Goal: Information Seeking & Learning: Learn about a topic

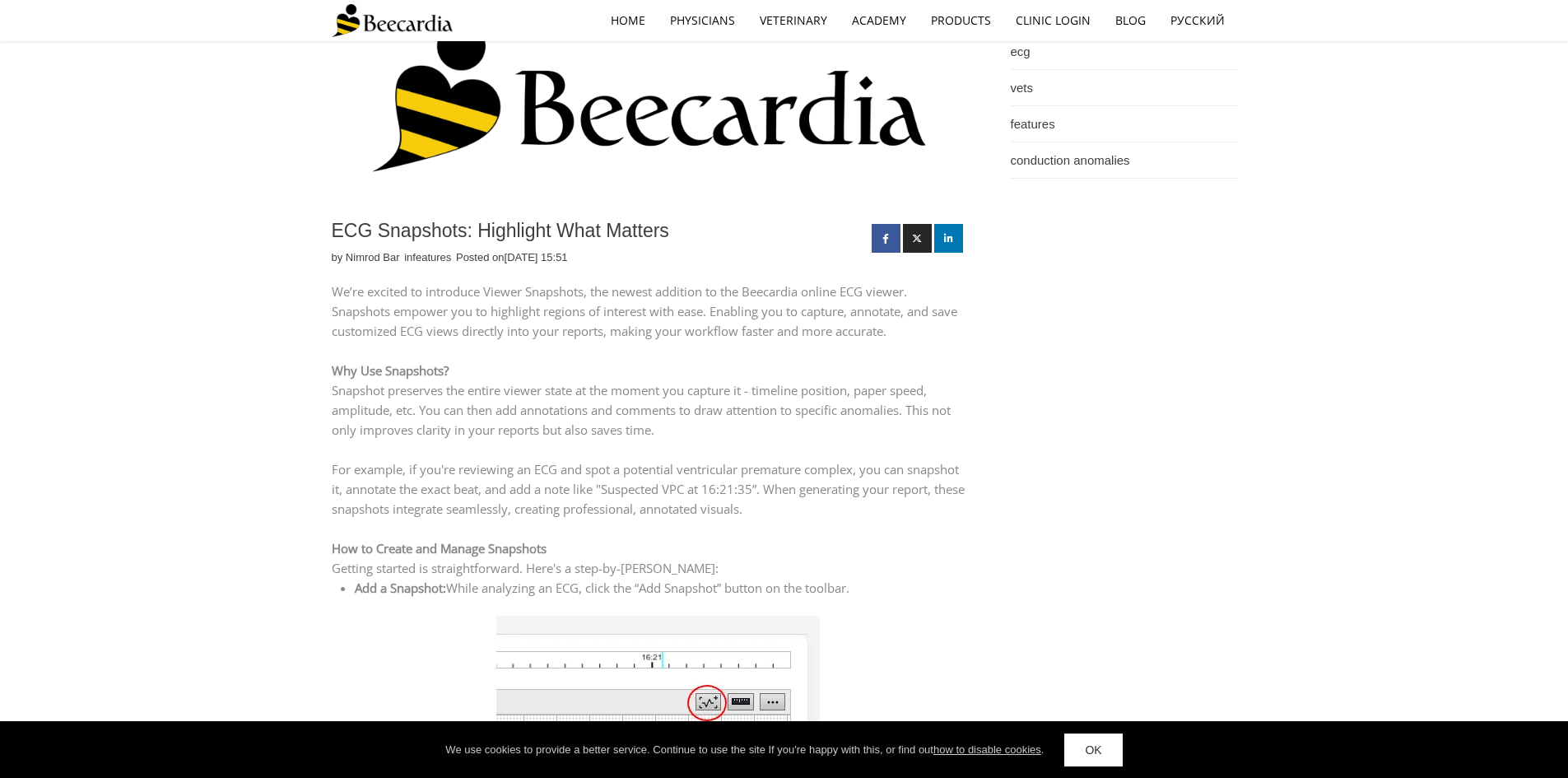
scroll to position [823, 0]
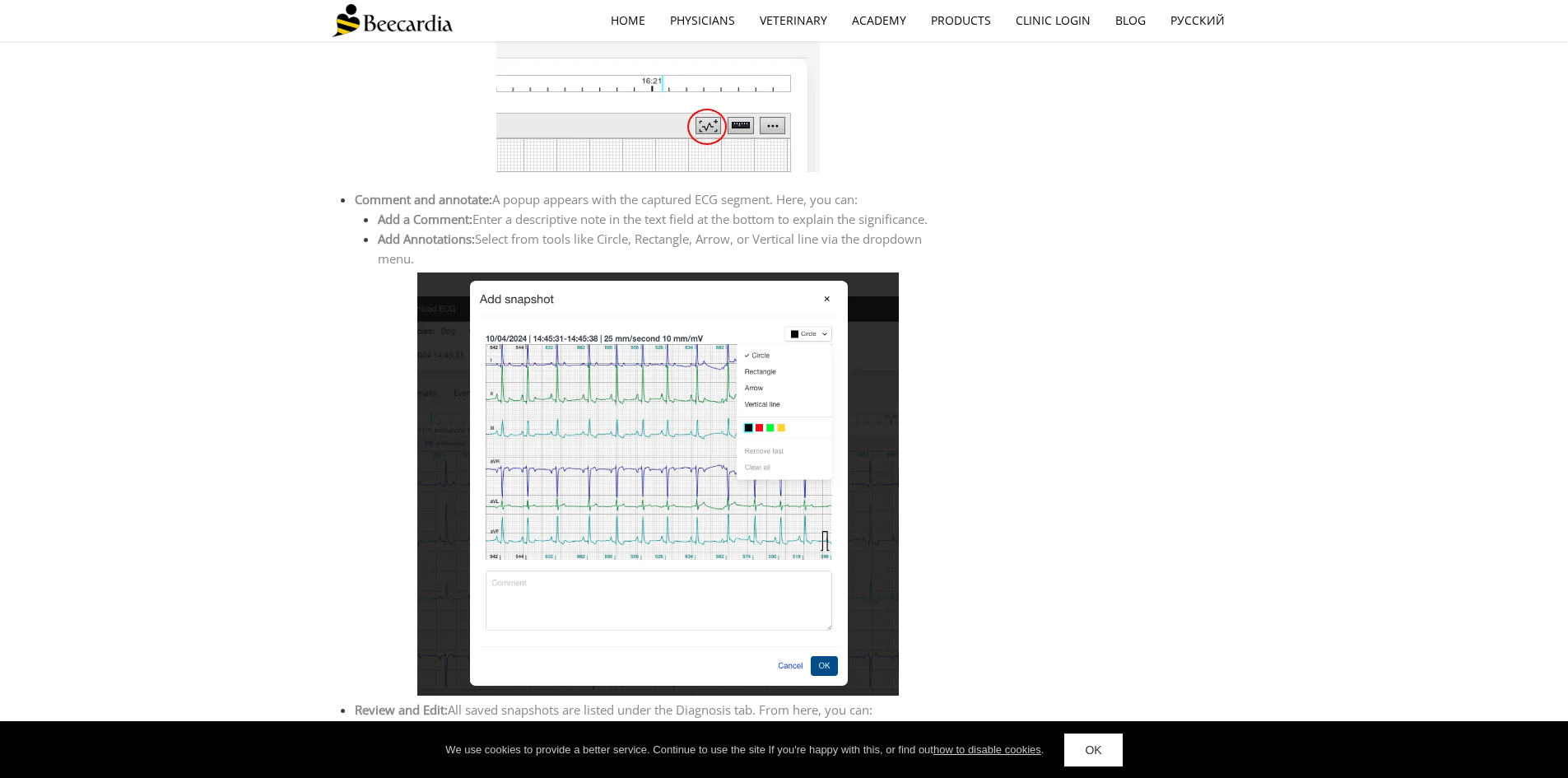
click at [915, 478] on link at bounding box center [658, 484] width 615 height 423
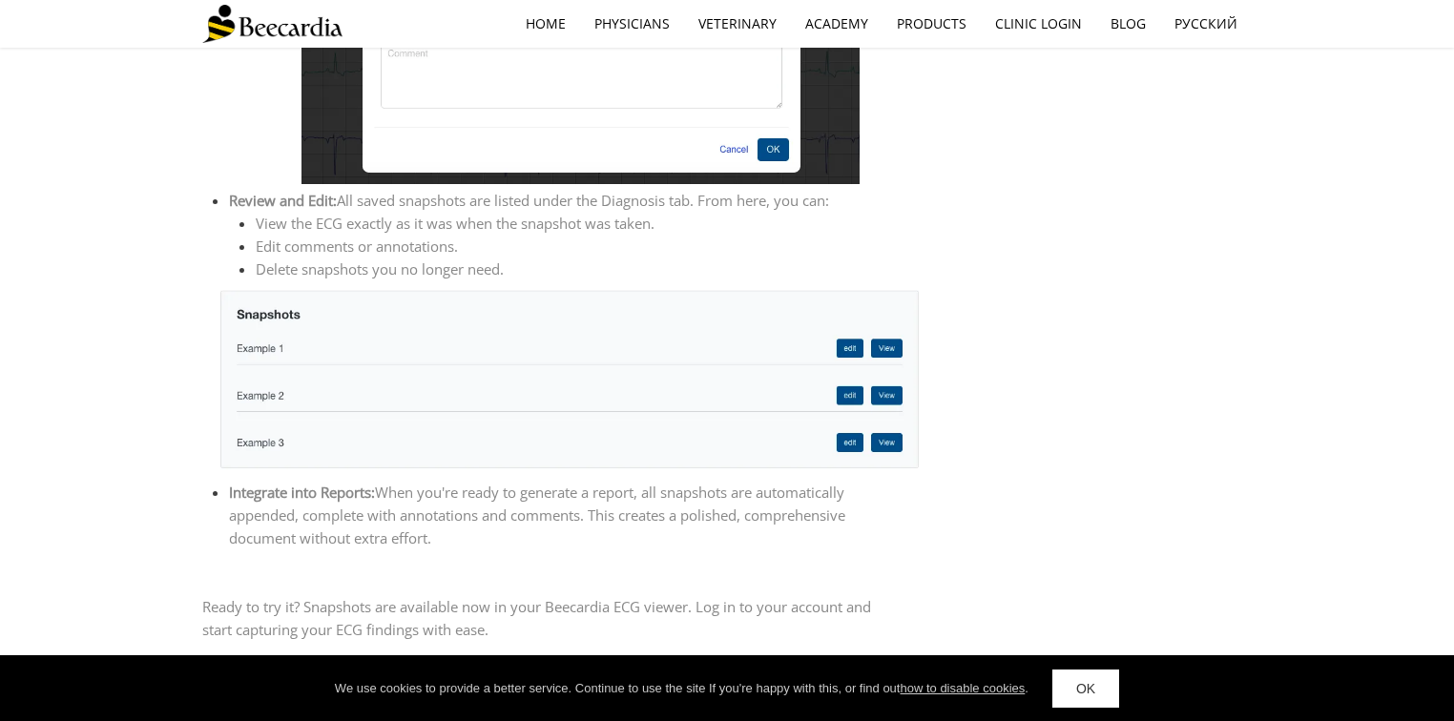
scroll to position [1178, 0]
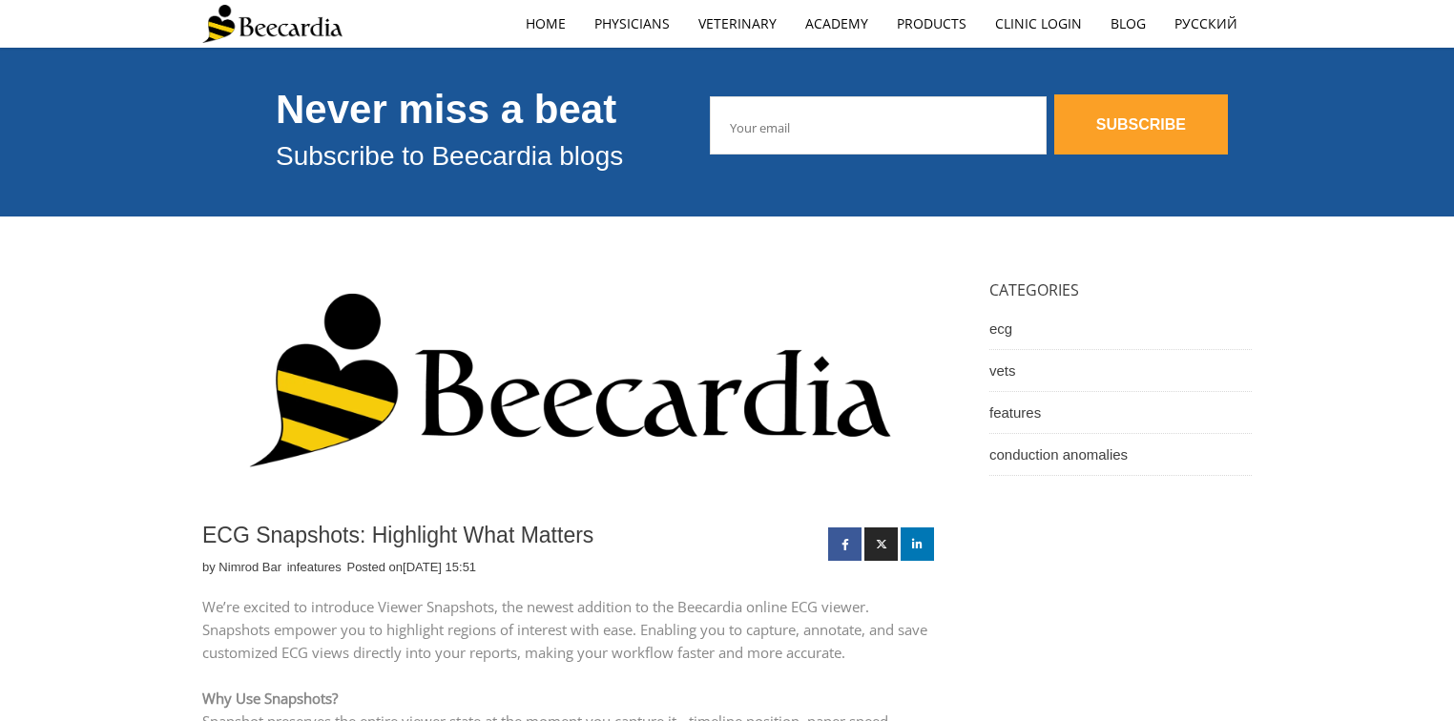
scroll to position [1178, 0]
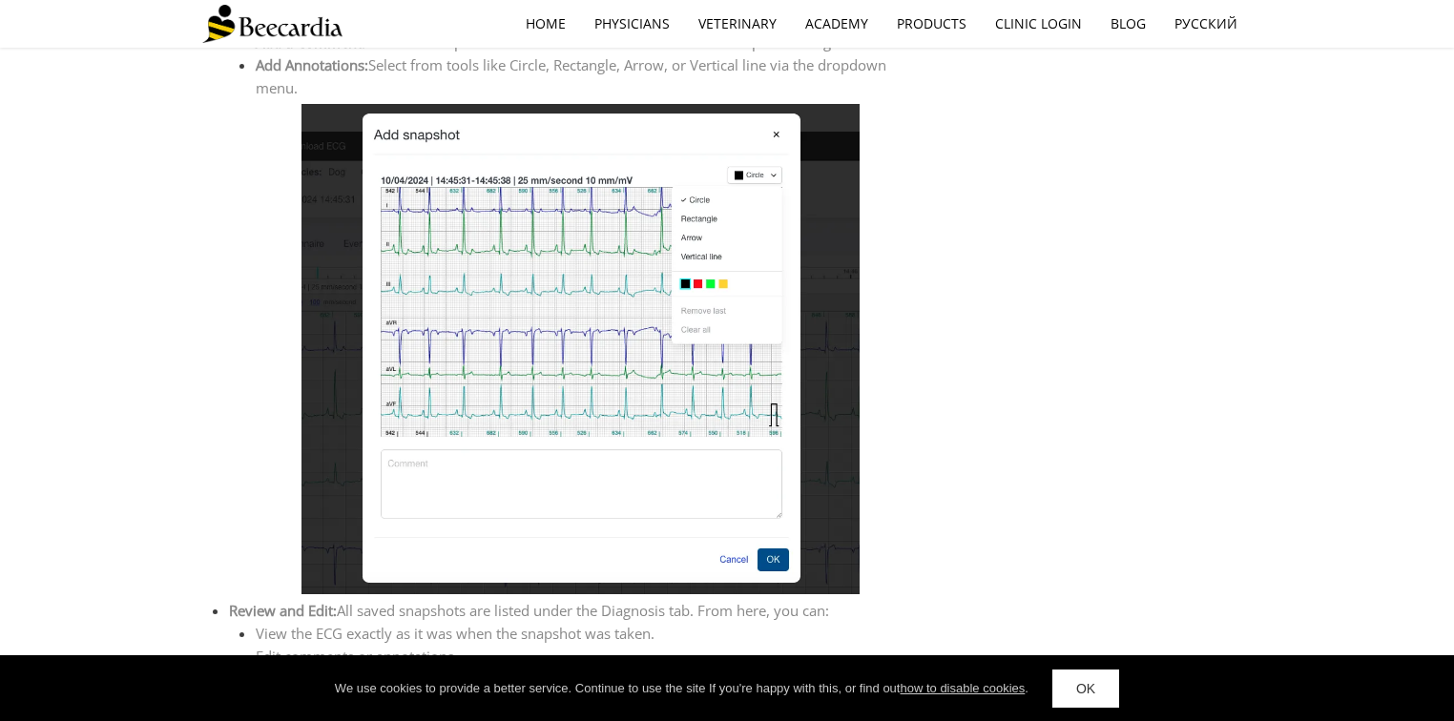
scroll to position [1145, 0]
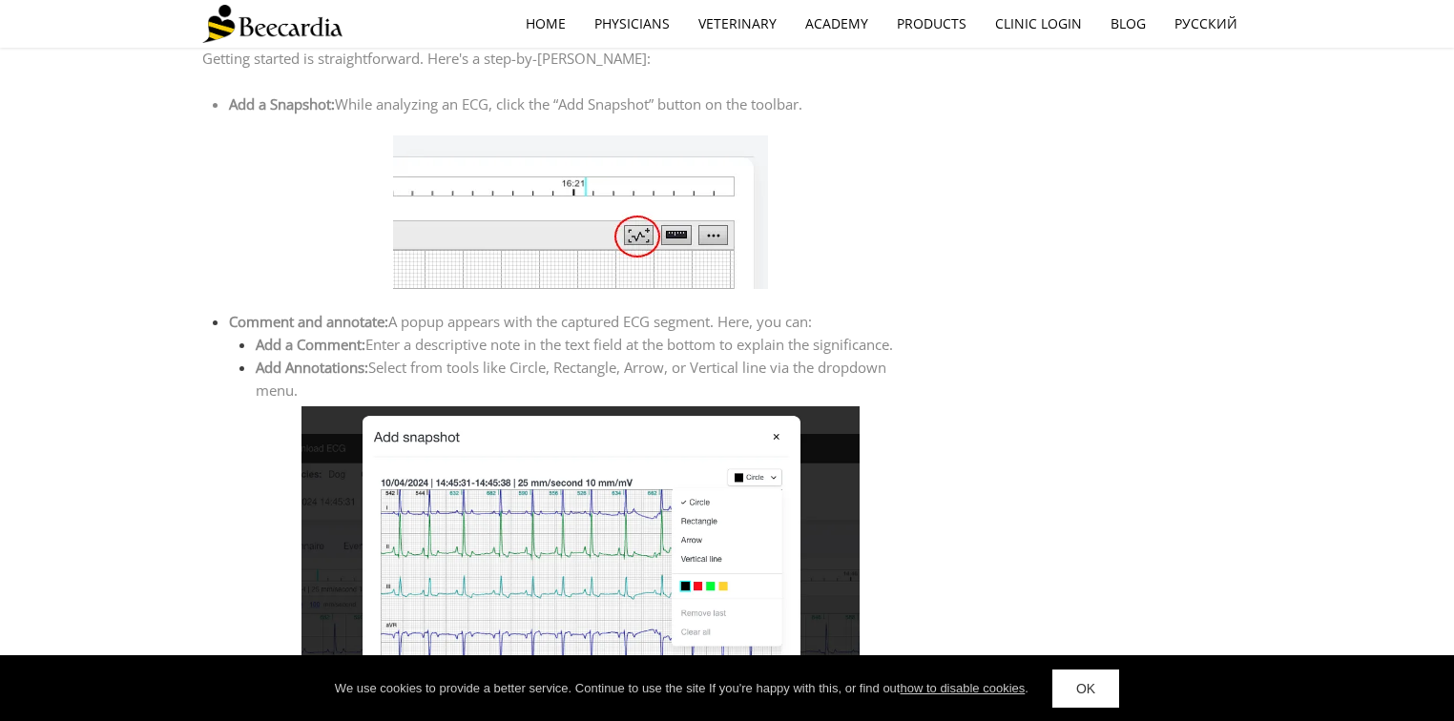
scroll to position [229, 0]
